Goal: Task Accomplishment & Management: Complete application form

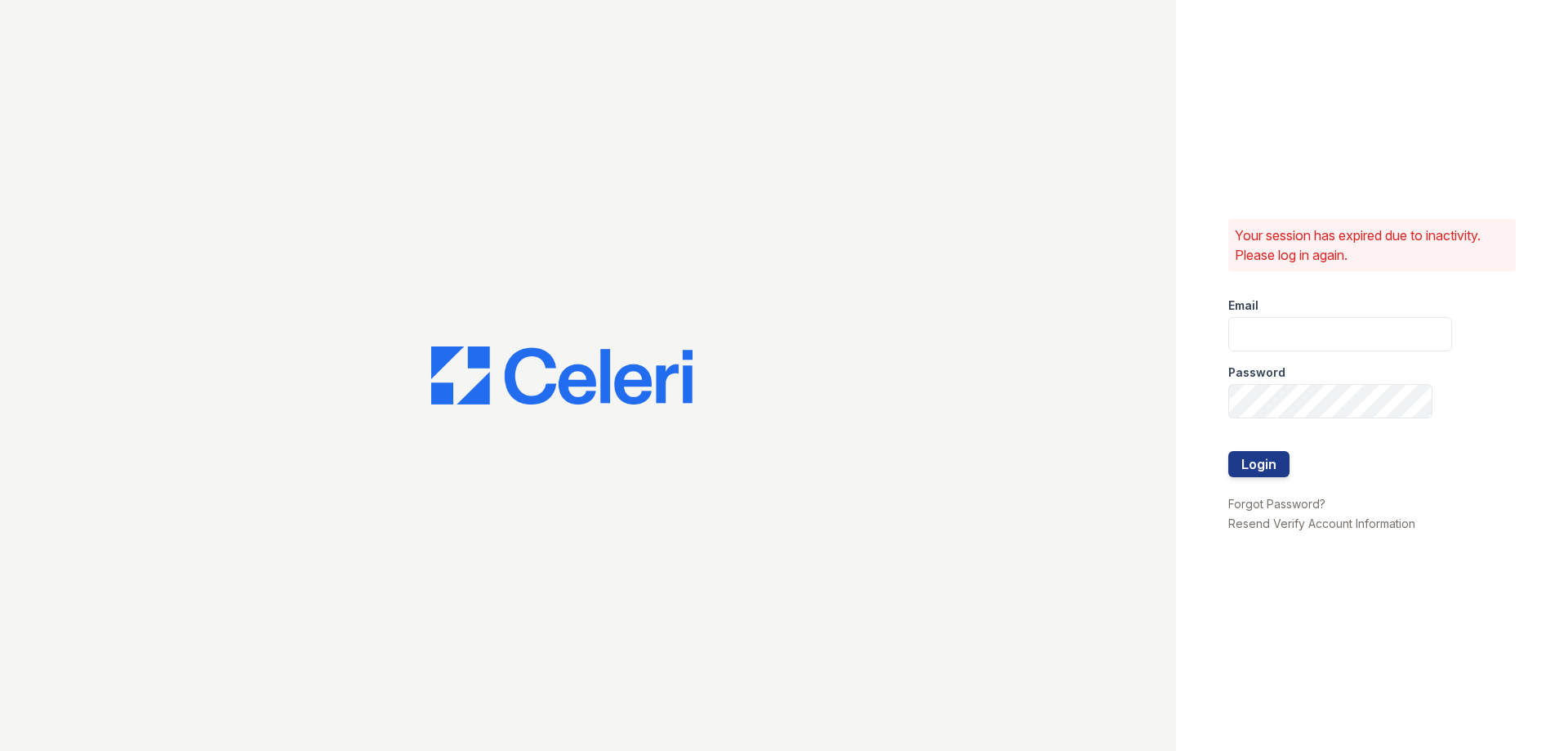
click at [1252, 345] on input "email" at bounding box center [1340, 334] width 224 height 34
click at [1412, 332] on input "[PERSON_NAME][EMAIL_ADDRESS][PERSON_NAME]" at bounding box center [1340, 334] width 224 height 34
click at [1425, 334] on input "[PERSON_NAME][EMAIL_ADDRESS][PERSON_NAME]" at bounding box center [1340, 334] width 224 height 34
drag, startPoint x: 1413, startPoint y: 329, endPoint x: 1487, endPoint y: 351, distance: 77.2
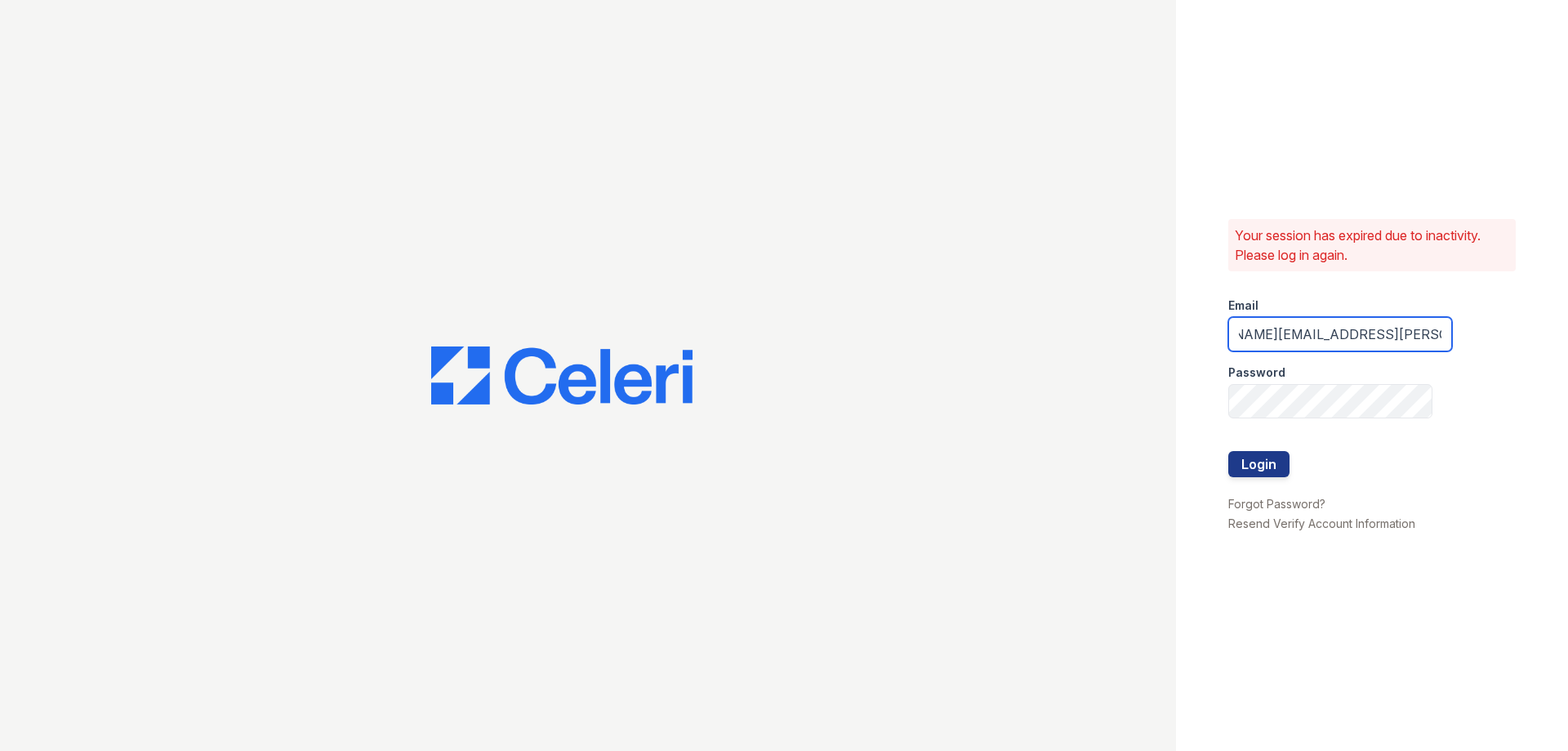
click at [1487, 351] on div "Your session has expired due to inactivity. Please log in again. Email juliann.…" at bounding box center [1371, 375] width 392 height 751
type input "juliann.sutherland@greystar.com"
click at [1228, 451] on button "Login" at bounding box center [1258, 464] width 61 height 26
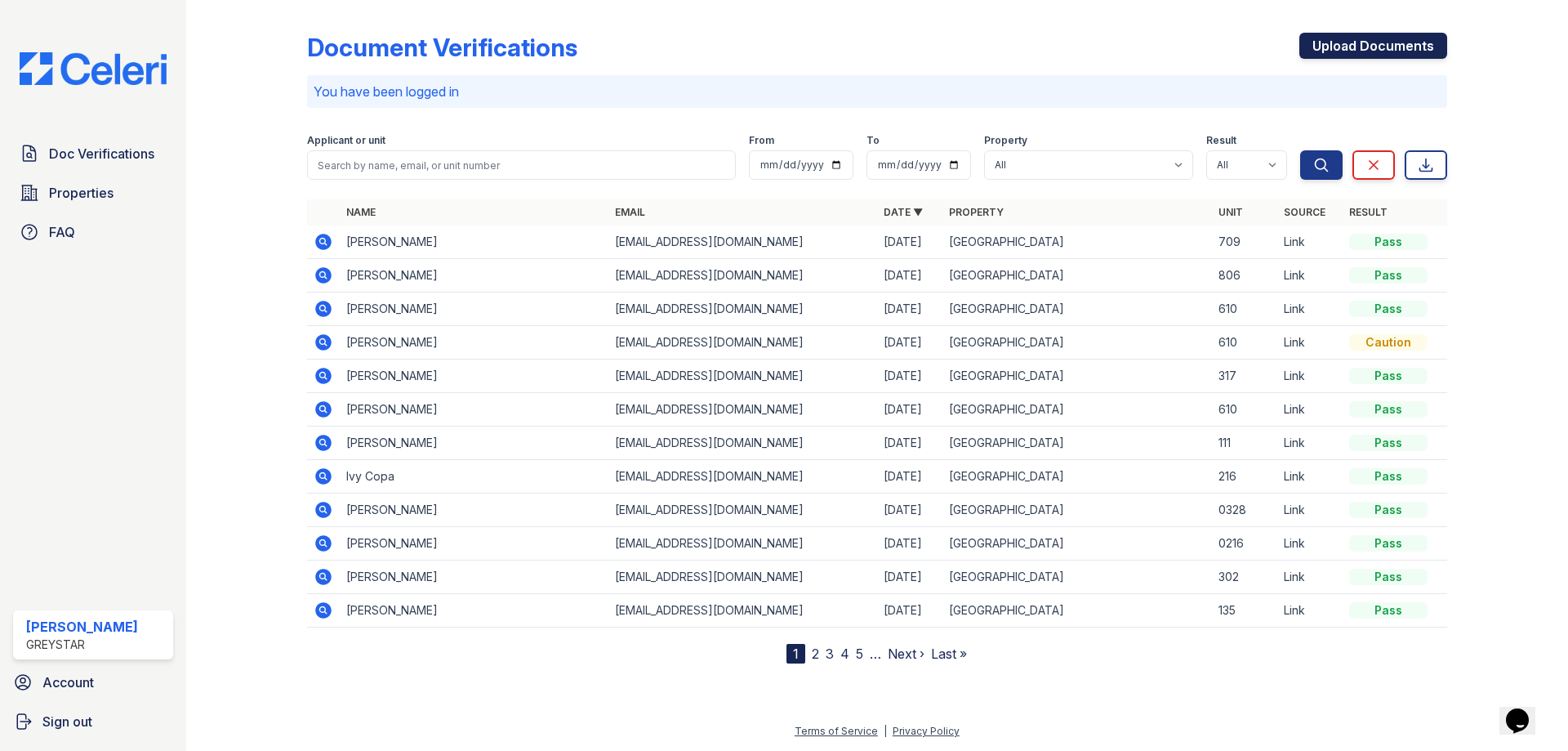
click at [1341, 38] on link "Upload Documents" at bounding box center [1373, 46] width 148 height 26
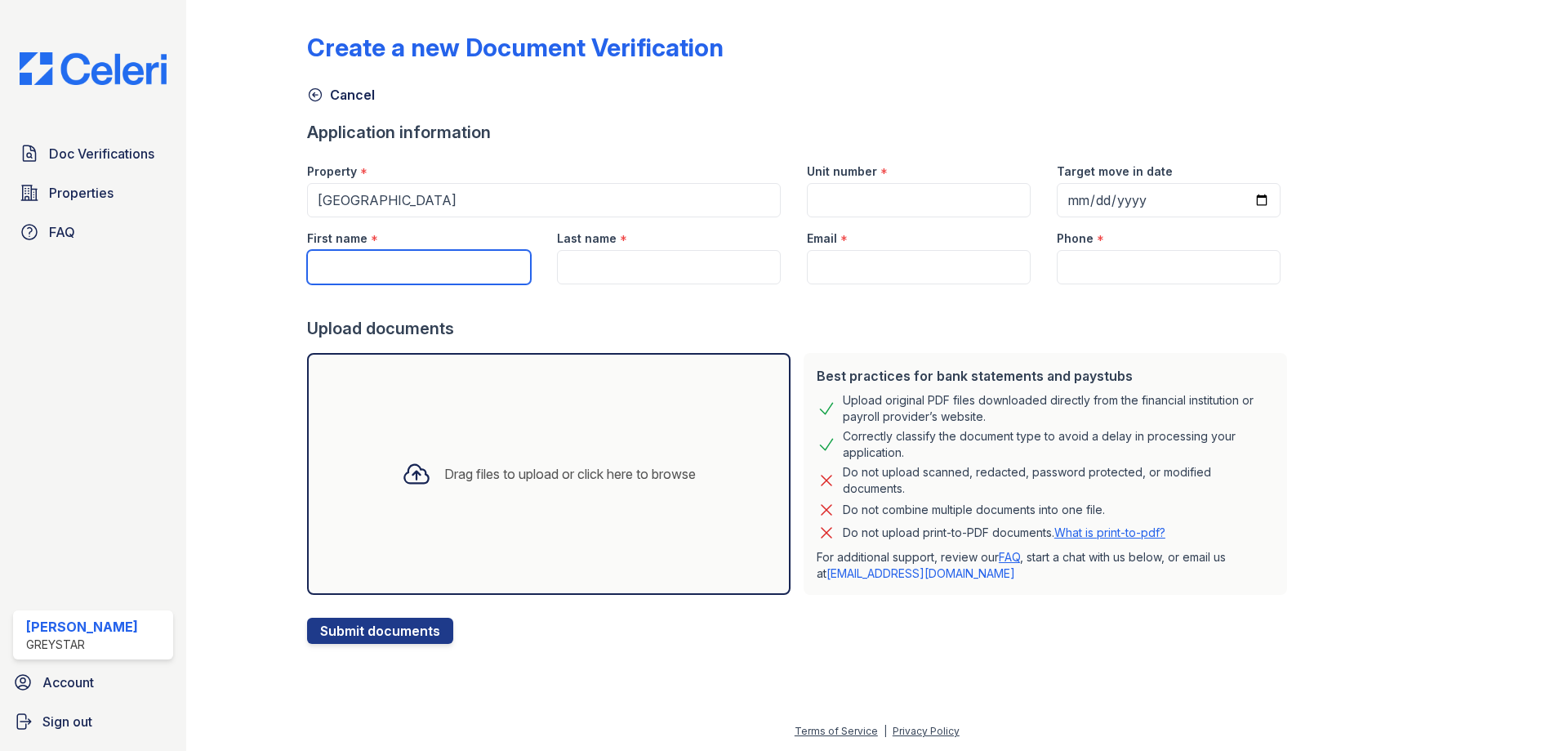
click at [393, 266] on input "First name" at bounding box center [419, 267] width 224 height 34
type input "[PERSON_NAME]"
click at [578, 268] on input "Last name" at bounding box center [669, 267] width 224 height 34
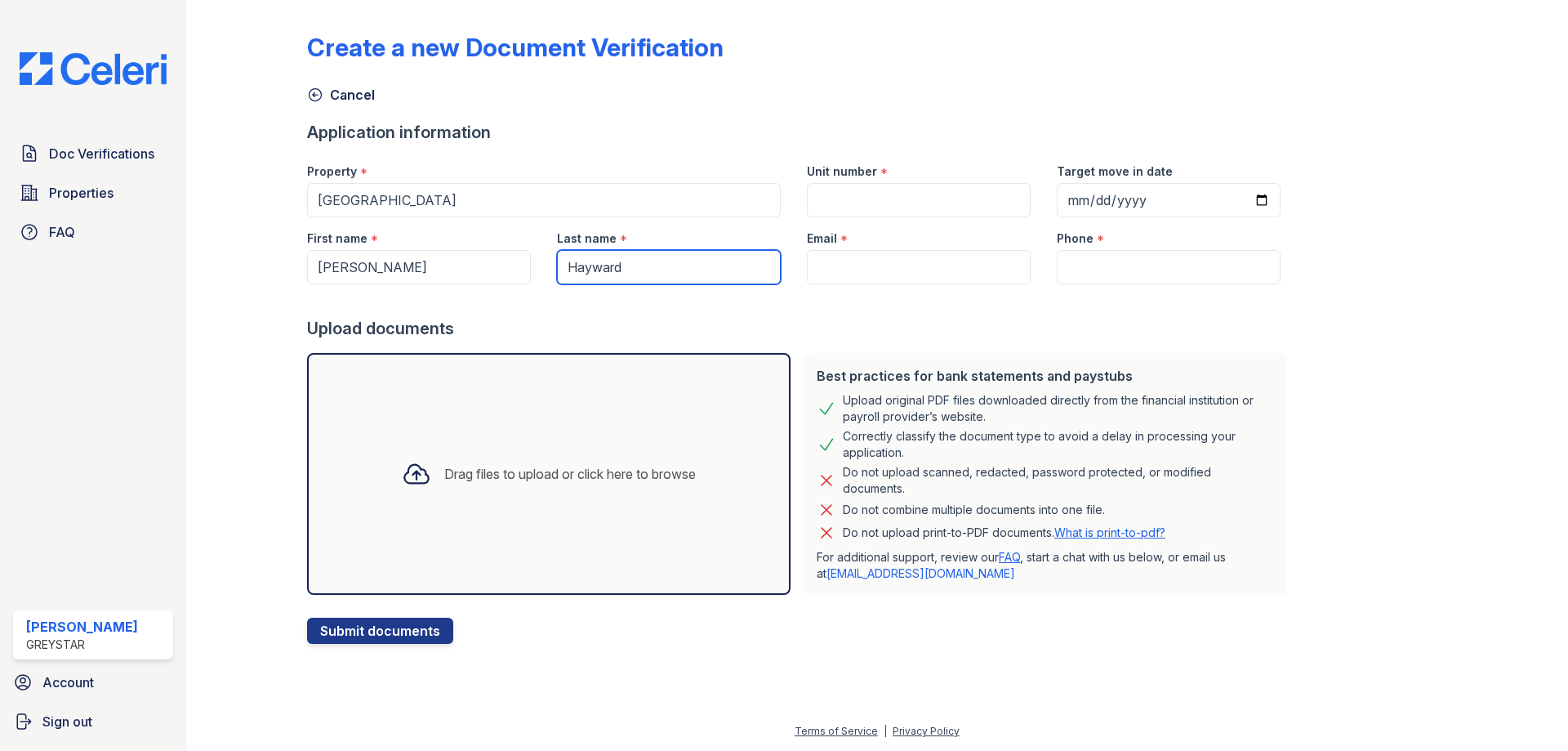
type input "Hayward"
click at [843, 254] on input "Email" at bounding box center [918, 267] width 224 height 34
paste input "[EMAIL_ADDRESS][DOMAIN_NAME]"
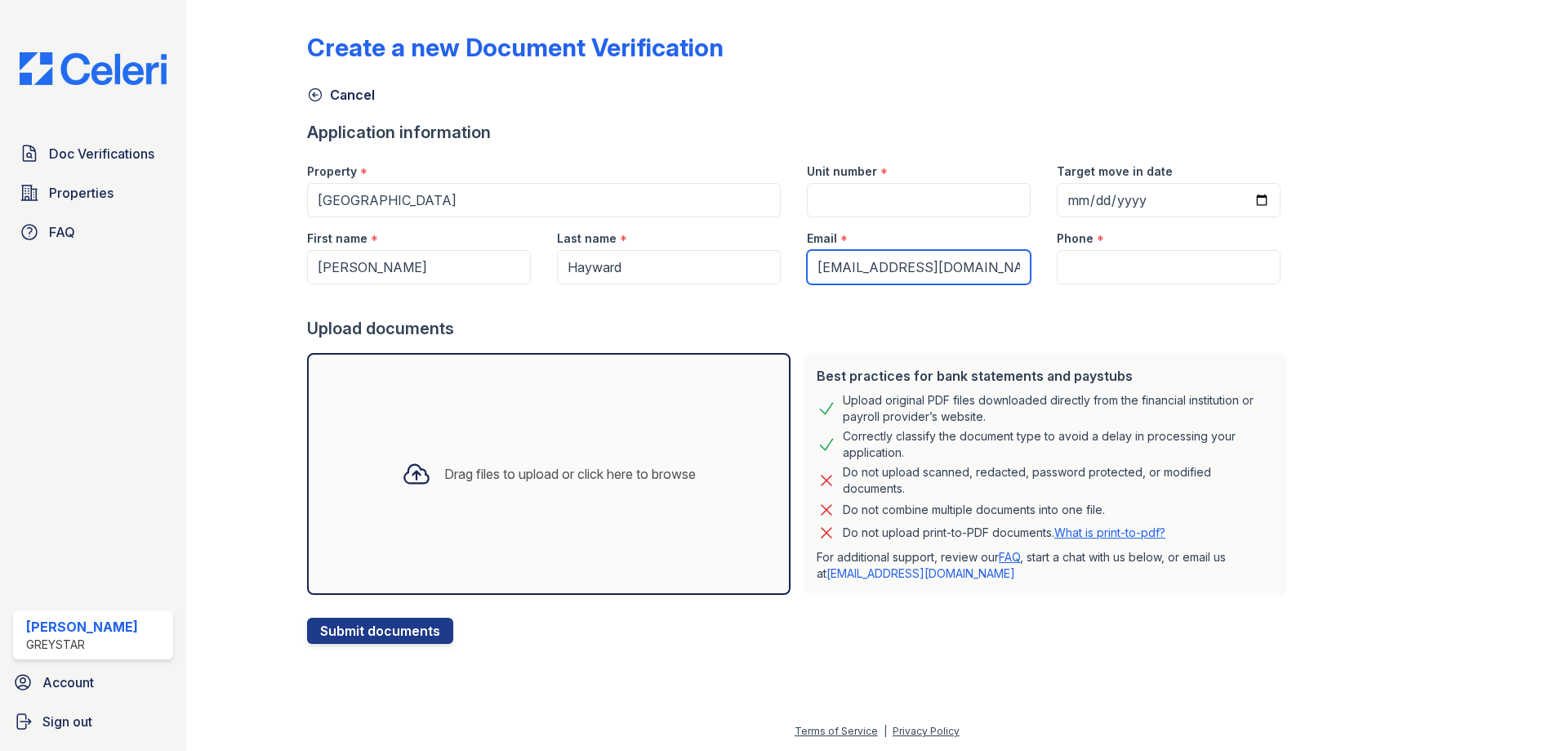
type input "[EMAIL_ADDRESS][DOMAIN_NAME]"
click at [1130, 257] on input "Phone" at bounding box center [1168, 267] width 224 height 34
paste input "[PHONE_NUMBER]"
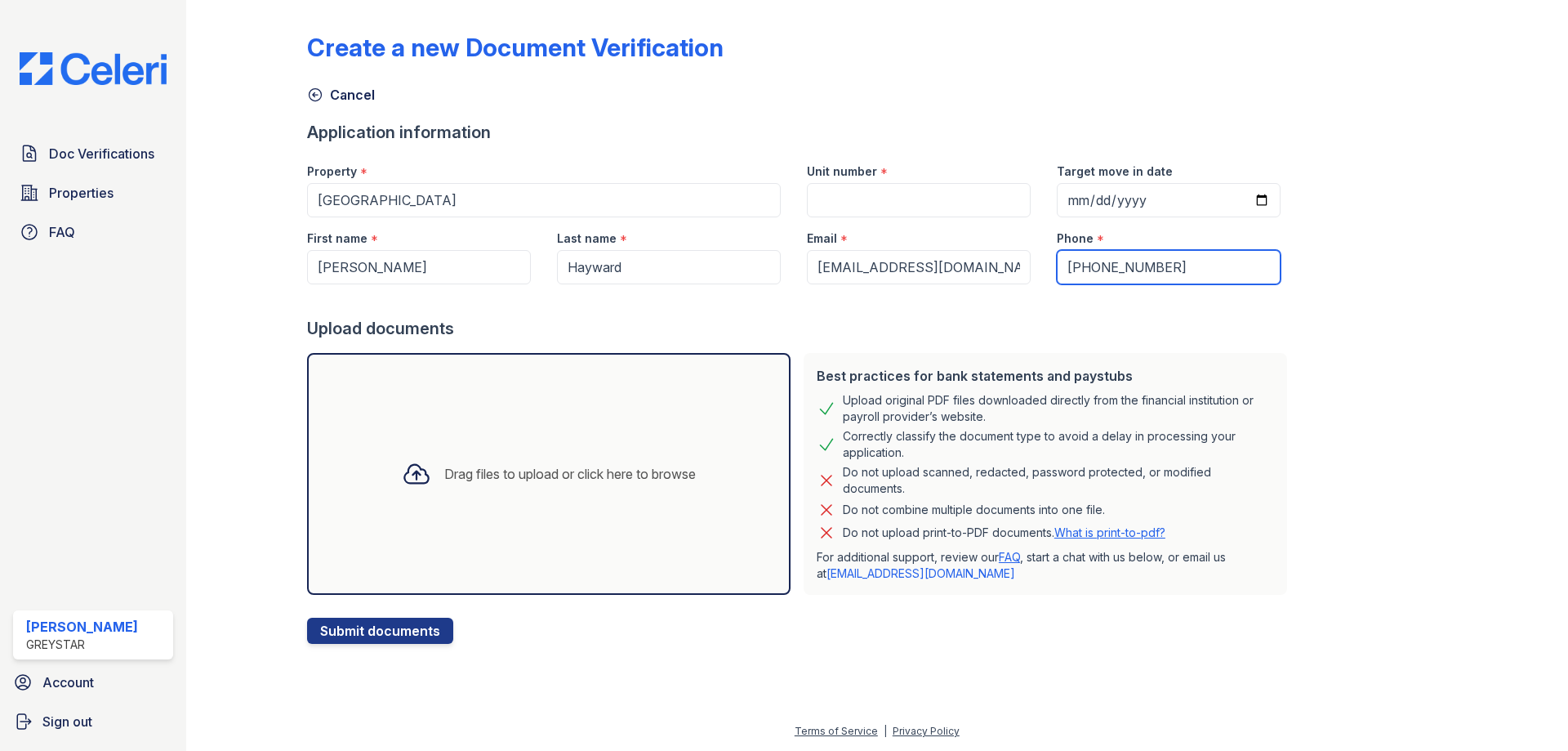
type input "[PHONE_NUMBER]"
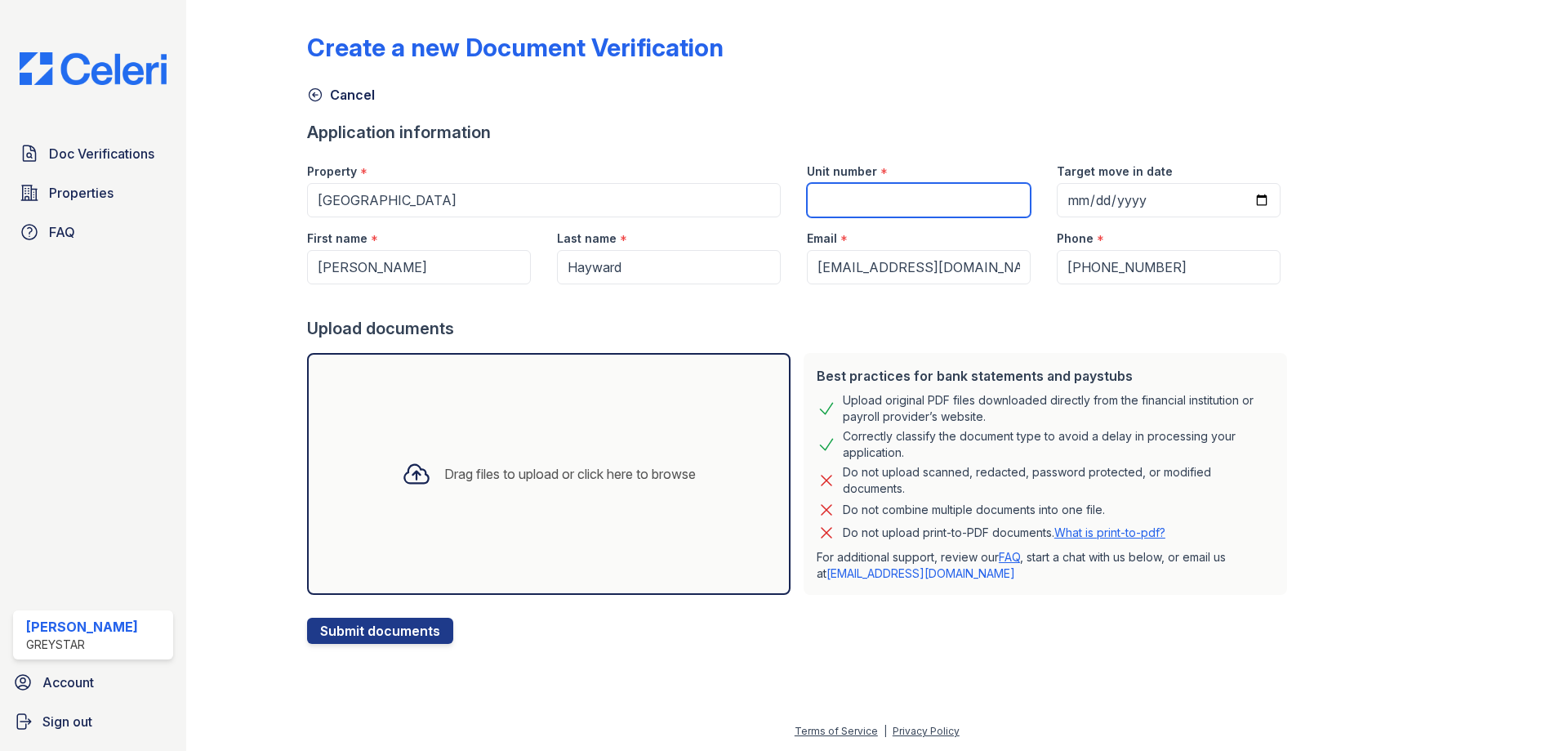
click at [870, 194] on input "Unit number" at bounding box center [918, 200] width 224 height 34
type input "0111"
click at [538, 515] on div "Drag files to upload or click here to browse" at bounding box center [549, 474] width 484 height 242
